Goal: Transaction & Acquisition: Download file/media

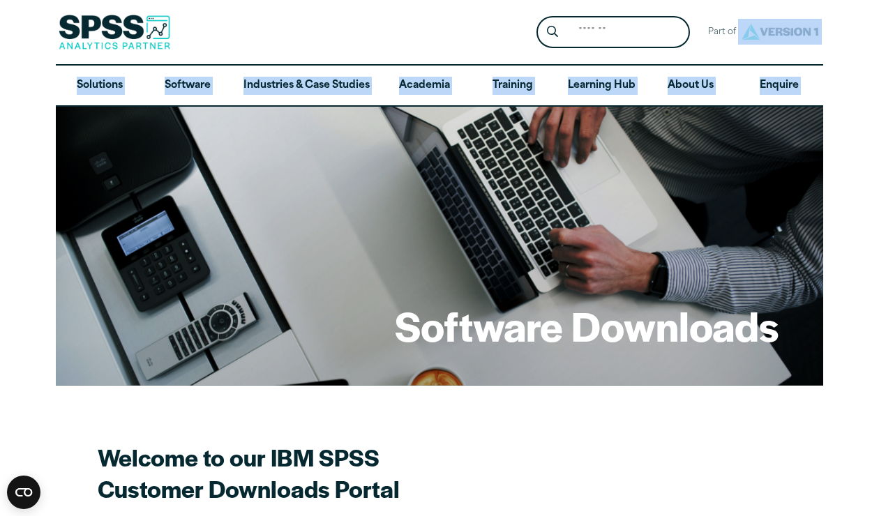
drag, startPoint x: 878, startPoint y: 50, endPoint x: 875, endPoint y: 100, distance: 51.1
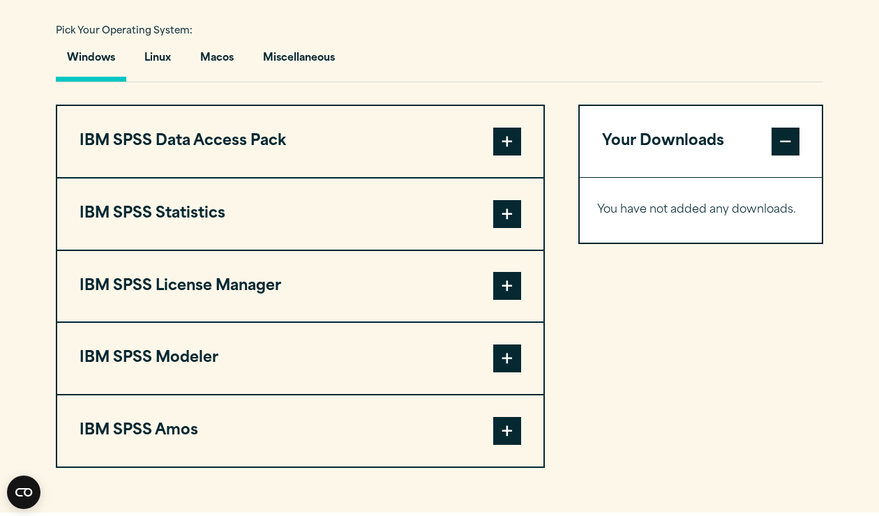
scroll to position [1022, 0]
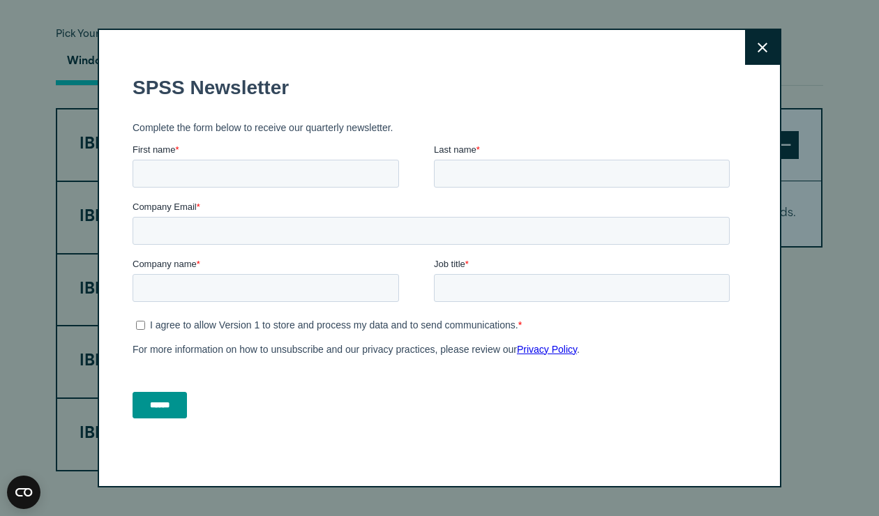
drag, startPoint x: 761, startPoint y: 45, endPoint x: 812, endPoint y: 407, distance: 365.8
click at [812, 407] on div "Close" at bounding box center [439, 258] width 879 height 516
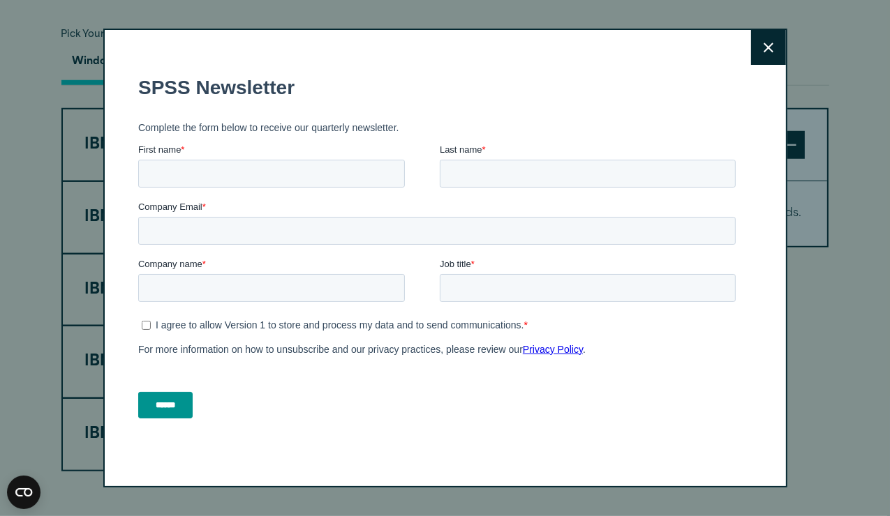
click at [763, 47] on icon at bounding box center [768, 48] width 10 height 10
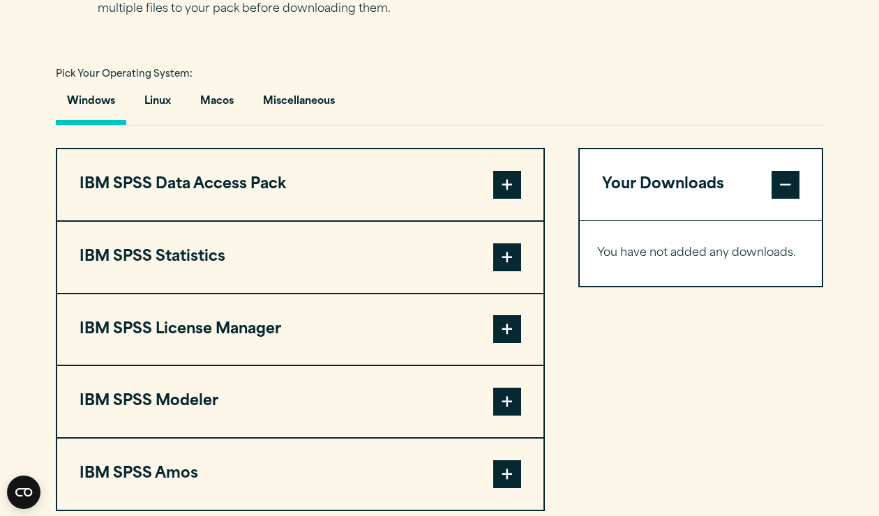
scroll to position [977, 0]
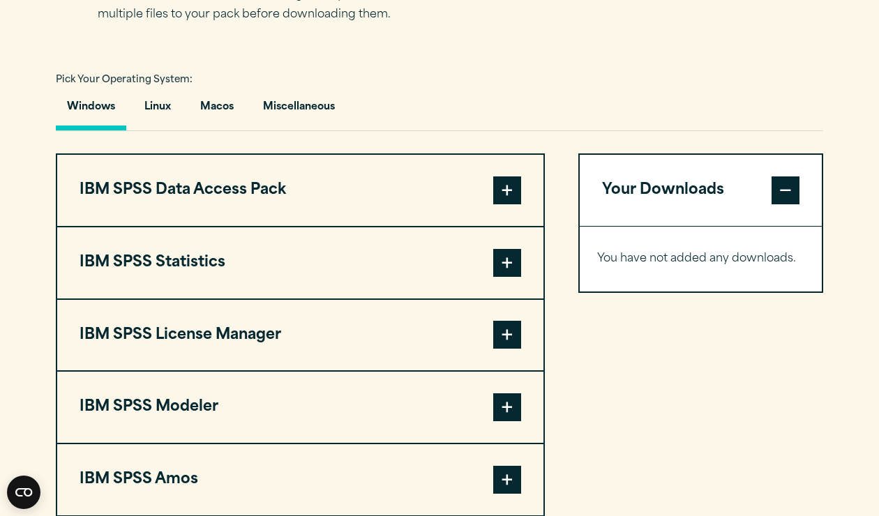
click at [510, 193] on span at bounding box center [507, 191] width 28 height 28
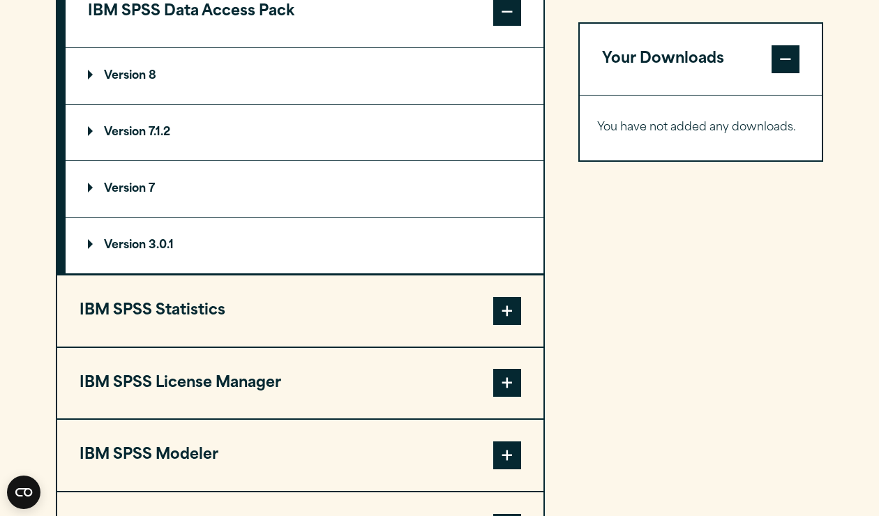
scroll to position [1149, 0]
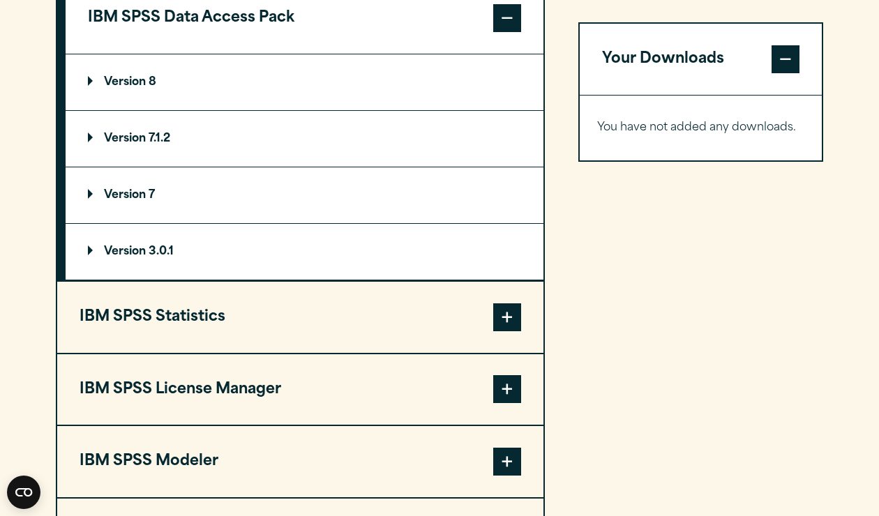
click at [502, 324] on span at bounding box center [507, 318] width 28 height 28
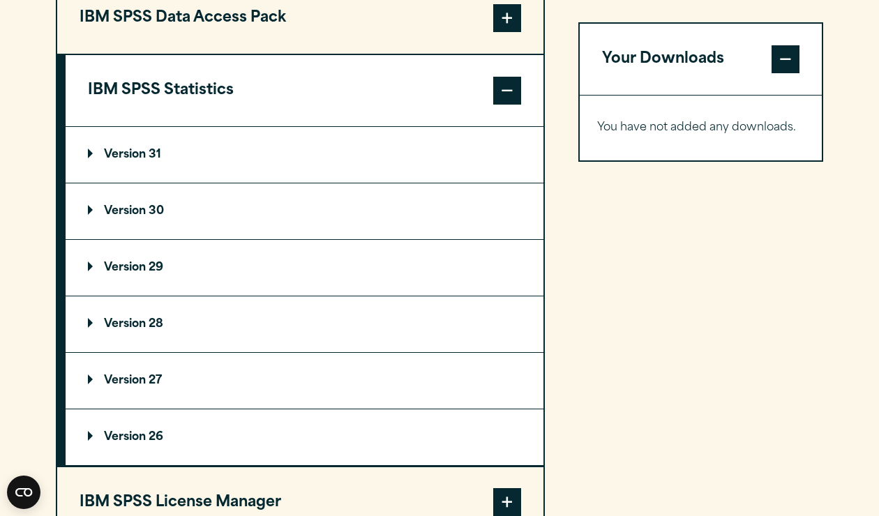
click at [101, 210] on p "Version 30" at bounding box center [126, 211] width 76 height 11
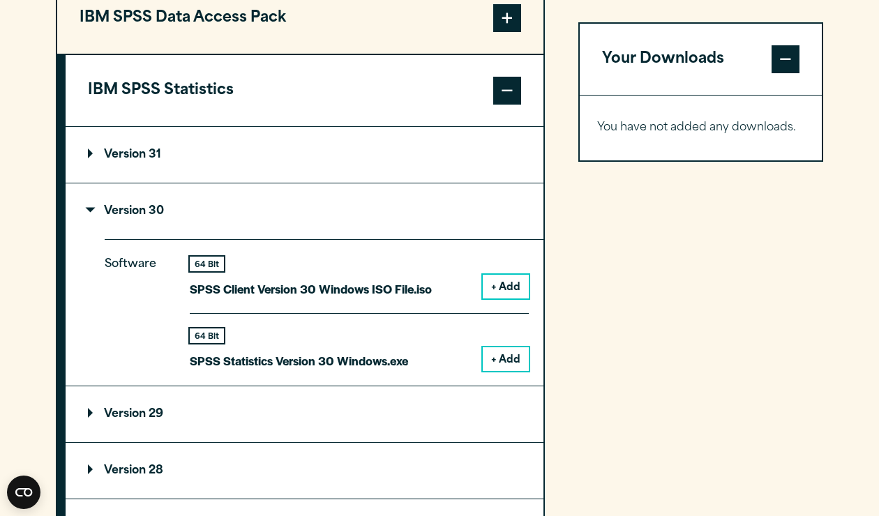
click at [510, 359] on button "+ Add" at bounding box center [506, 359] width 46 height 24
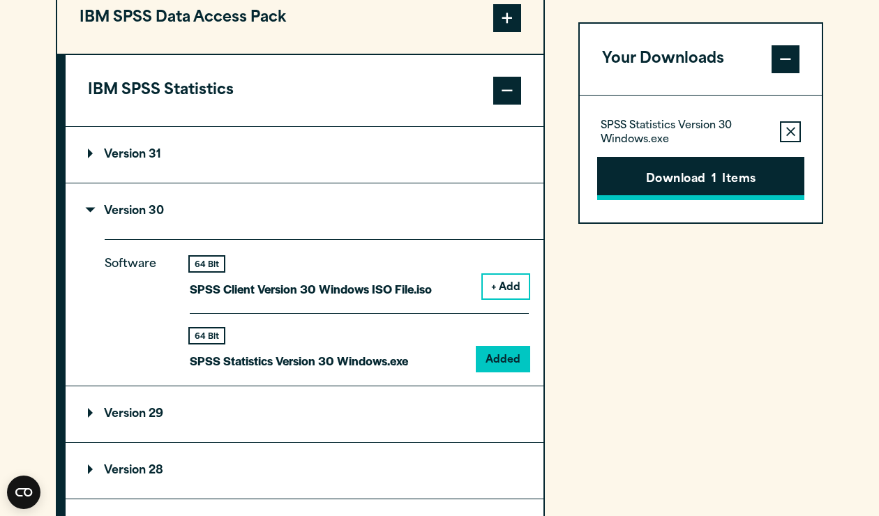
click at [659, 170] on button "Download 1 Items" at bounding box center [700, 178] width 207 height 43
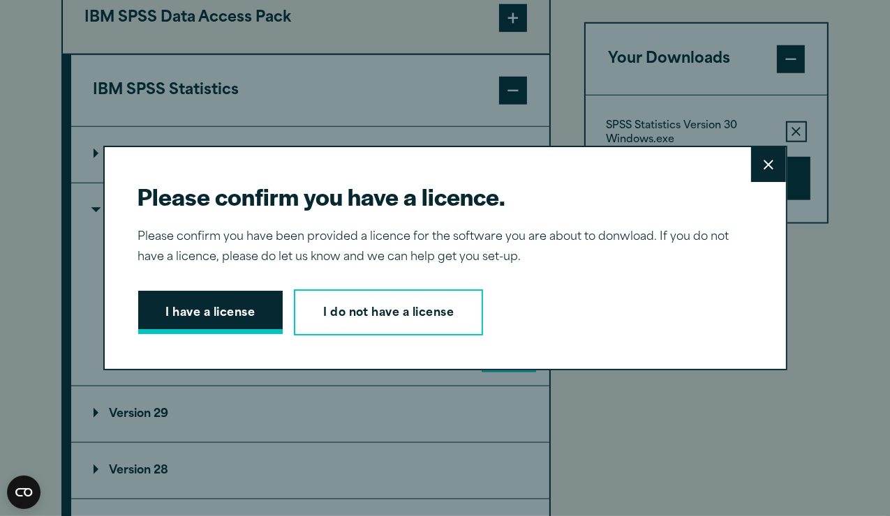
click at [247, 310] on button "I have a license" at bounding box center [210, 312] width 145 height 43
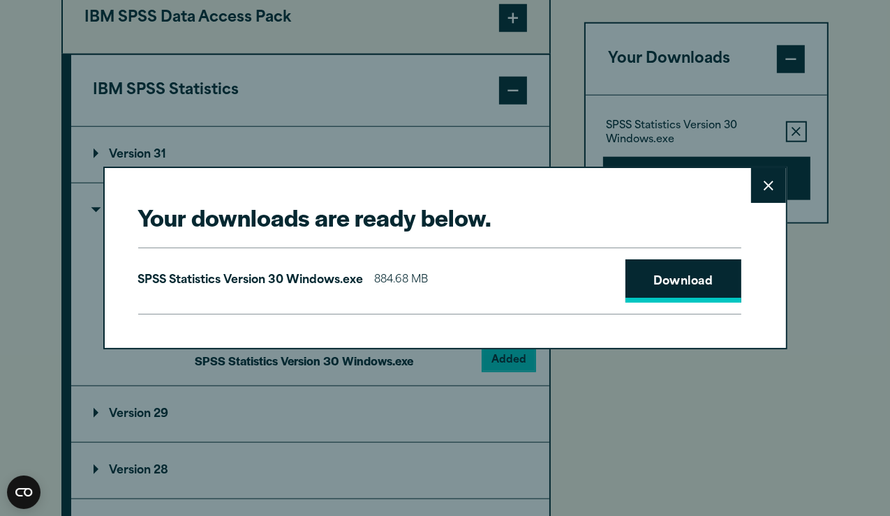
click at [677, 276] on link "Download" at bounding box center [683, 281] width 116 height 43
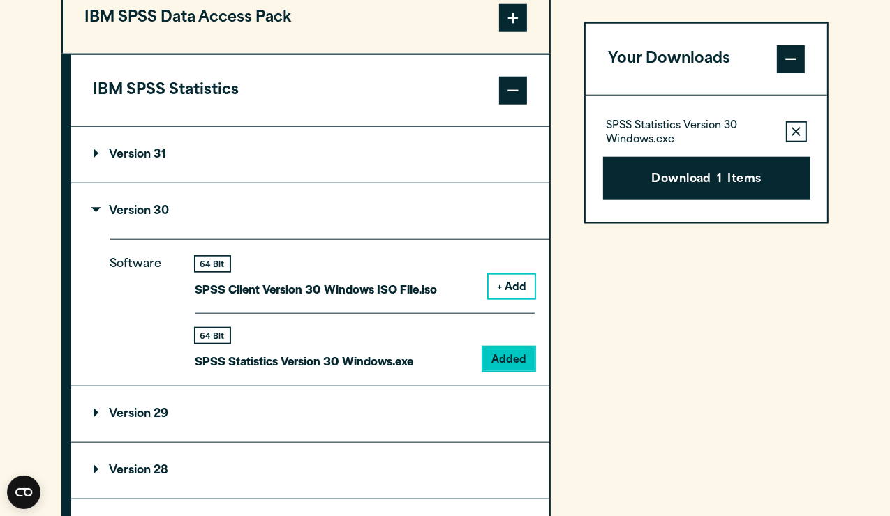
drag, startPoint x: 742, startPoint y: 0, endPoint x: 862, endPoint y: 254, distance: 281.2
click at [862, 254] on div "Your downloads are ready below. Close SPSS Statistics Version 30 Windows.exe 88…" at bounding box center [445, 258] width 890 height 516
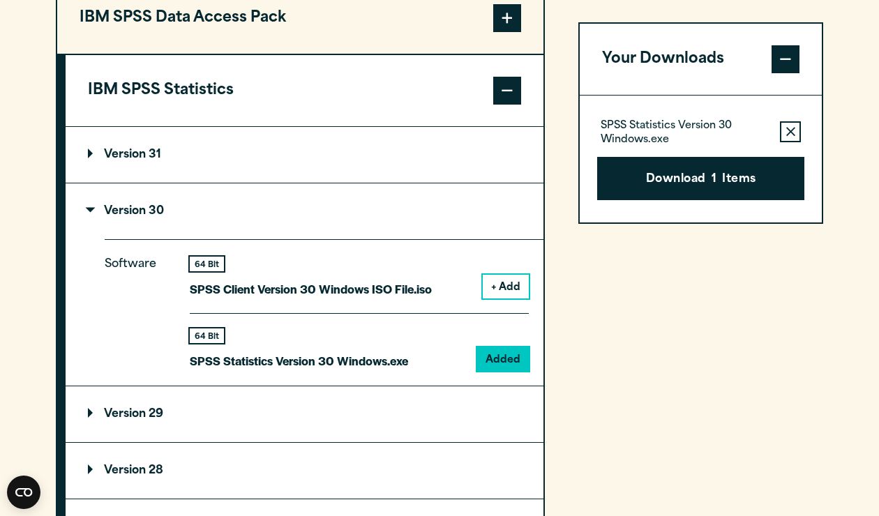
drag, startPoint x: 661, startPoint y: 177, endPoint x: 691, endPoint y: 241, distance: 71.2
click at [691, 241] on div "Your Downloads SPSS Statistics Version 30 Windows.exe Remove this item from you…" at bounding box center [700, 406] width 245 height 850
